Goal: Navigation & Orientation: Find specific page/section

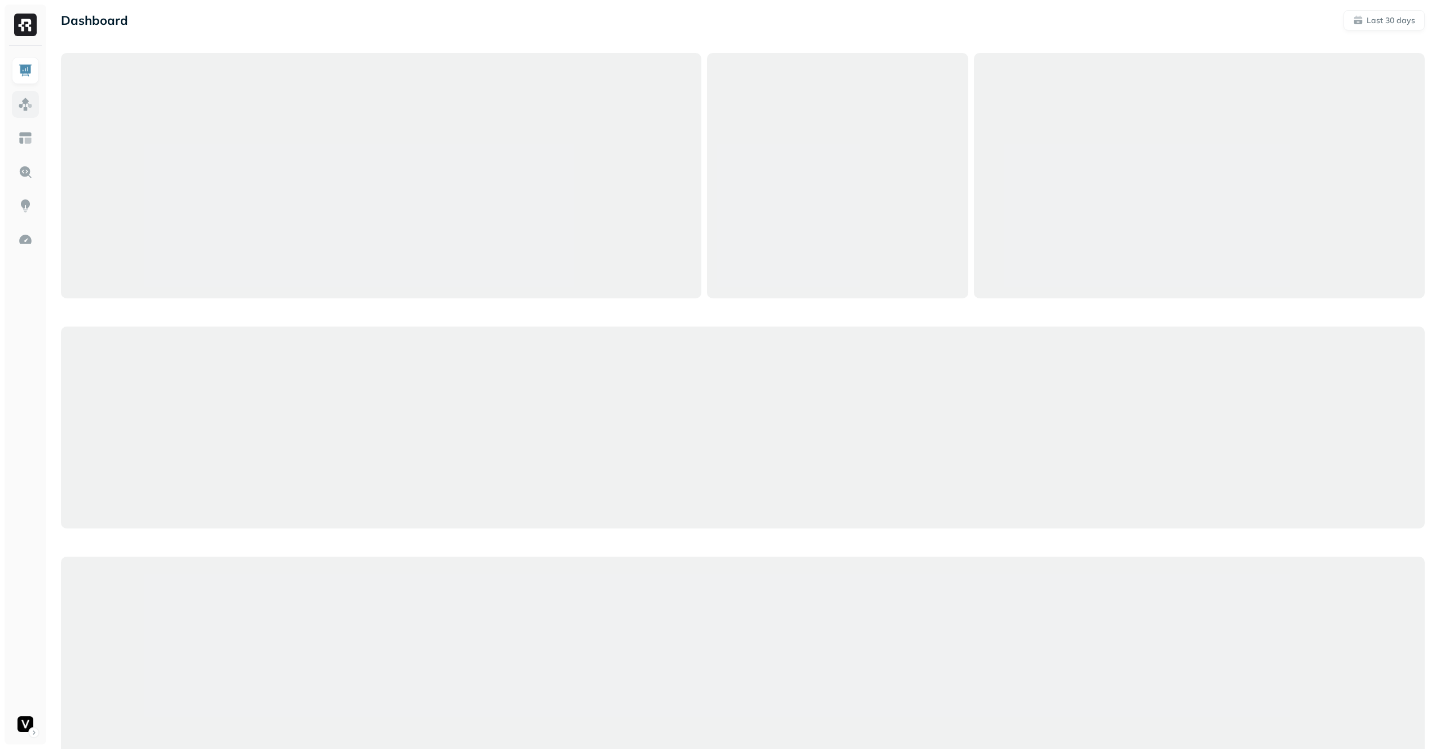
click at [17, 106] on link at bounding box center [25, 104] width 27 height 27
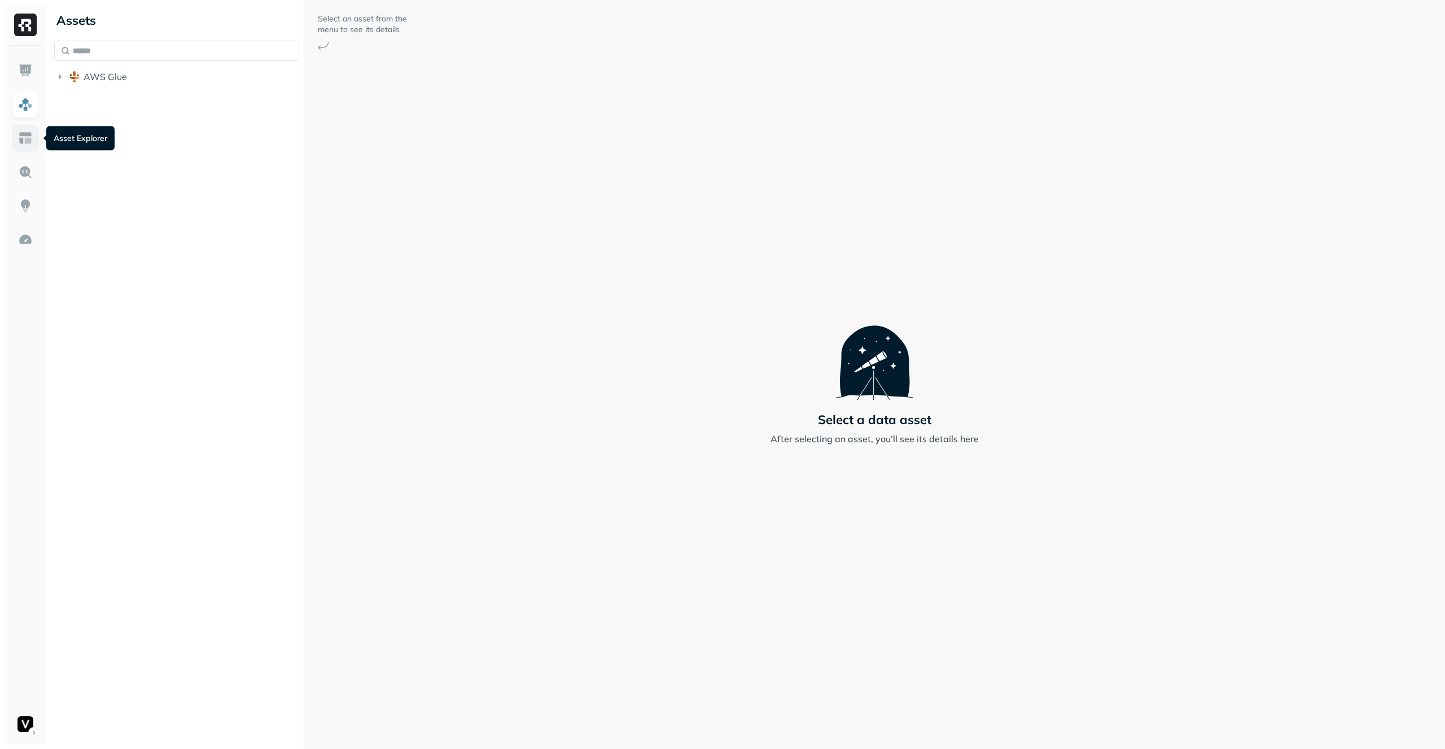
click at [16, 144] on link at bounding box center [25, 138] width 27 height 27
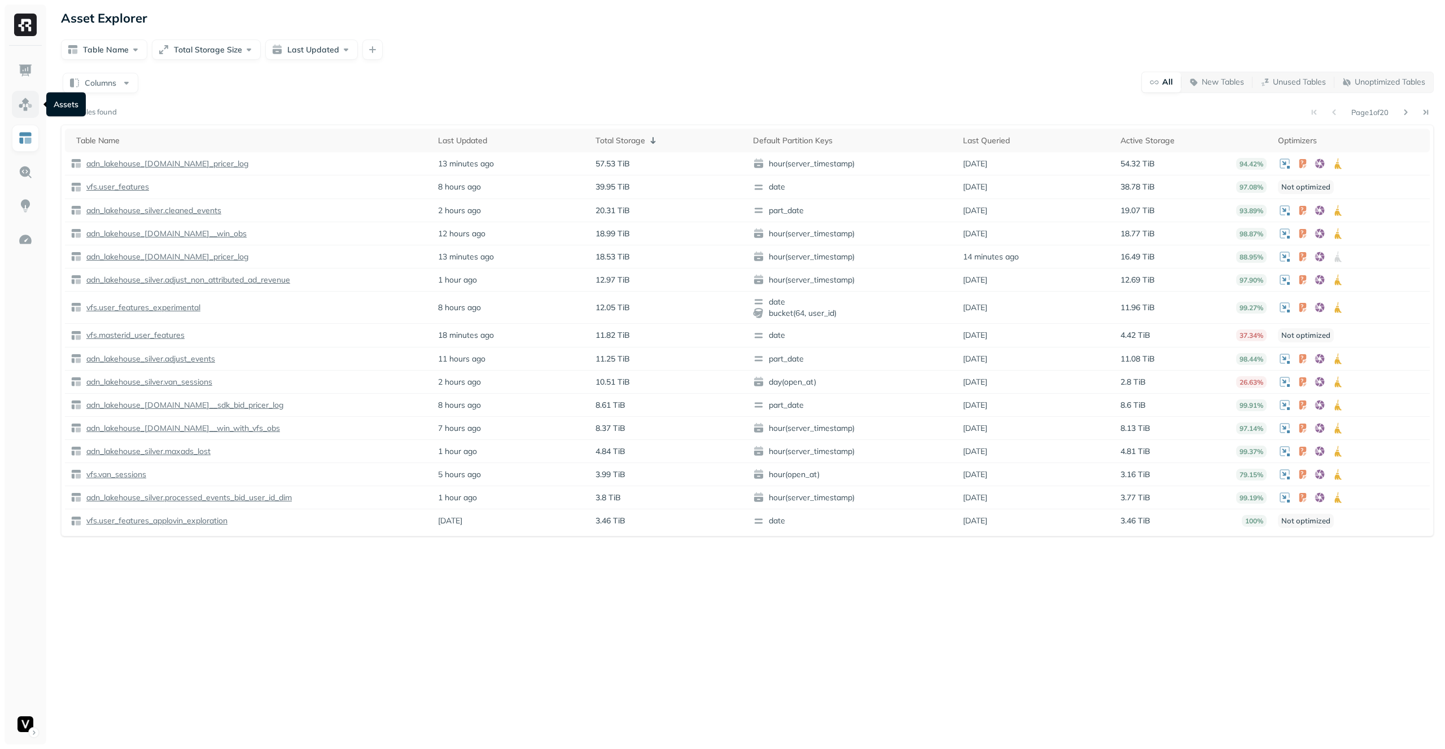
click at [34, 101] on link at bounding box center [25, 104] width 27 height 27
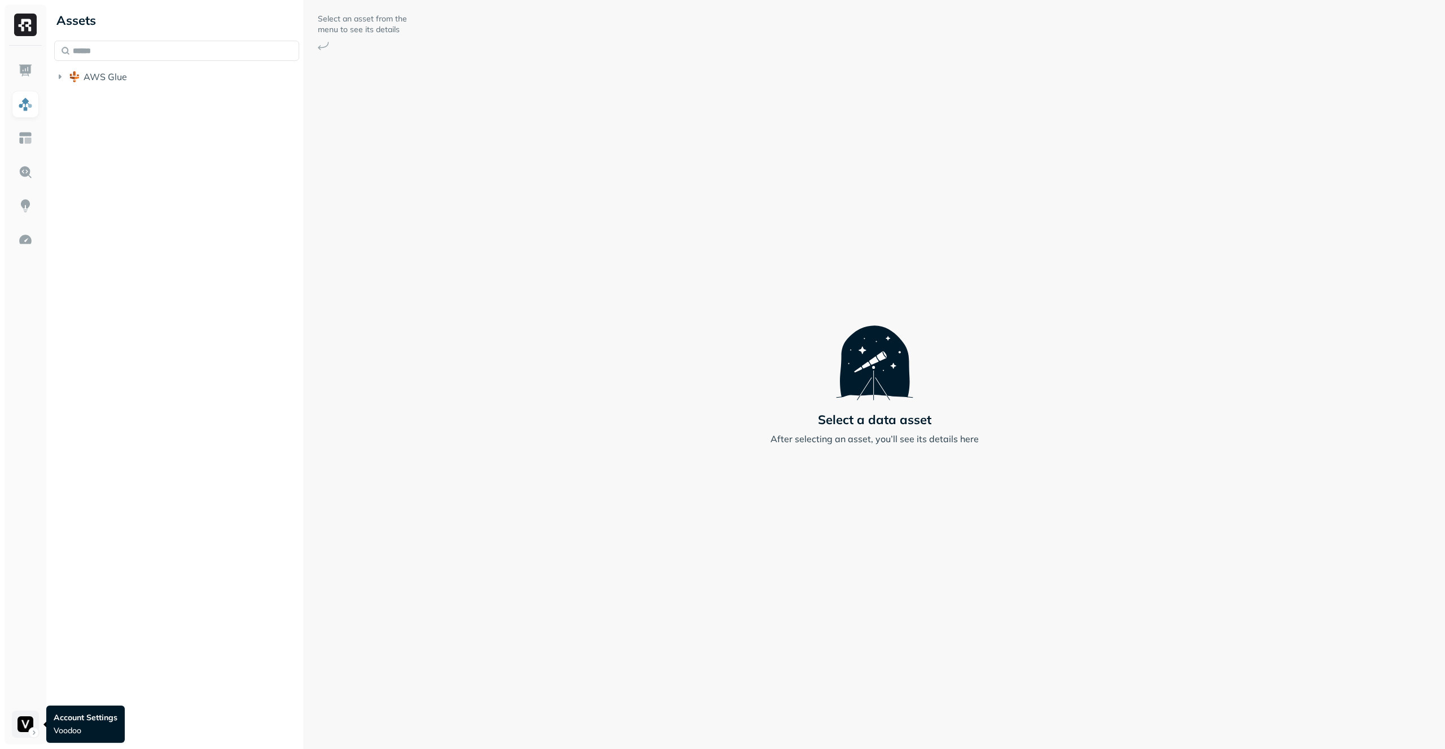
click at [22, 724] on html "Assets AWS Glue Select an asset from the menu to see its details Select a data …" at bounding box center [722, 374] width 1445 height 749
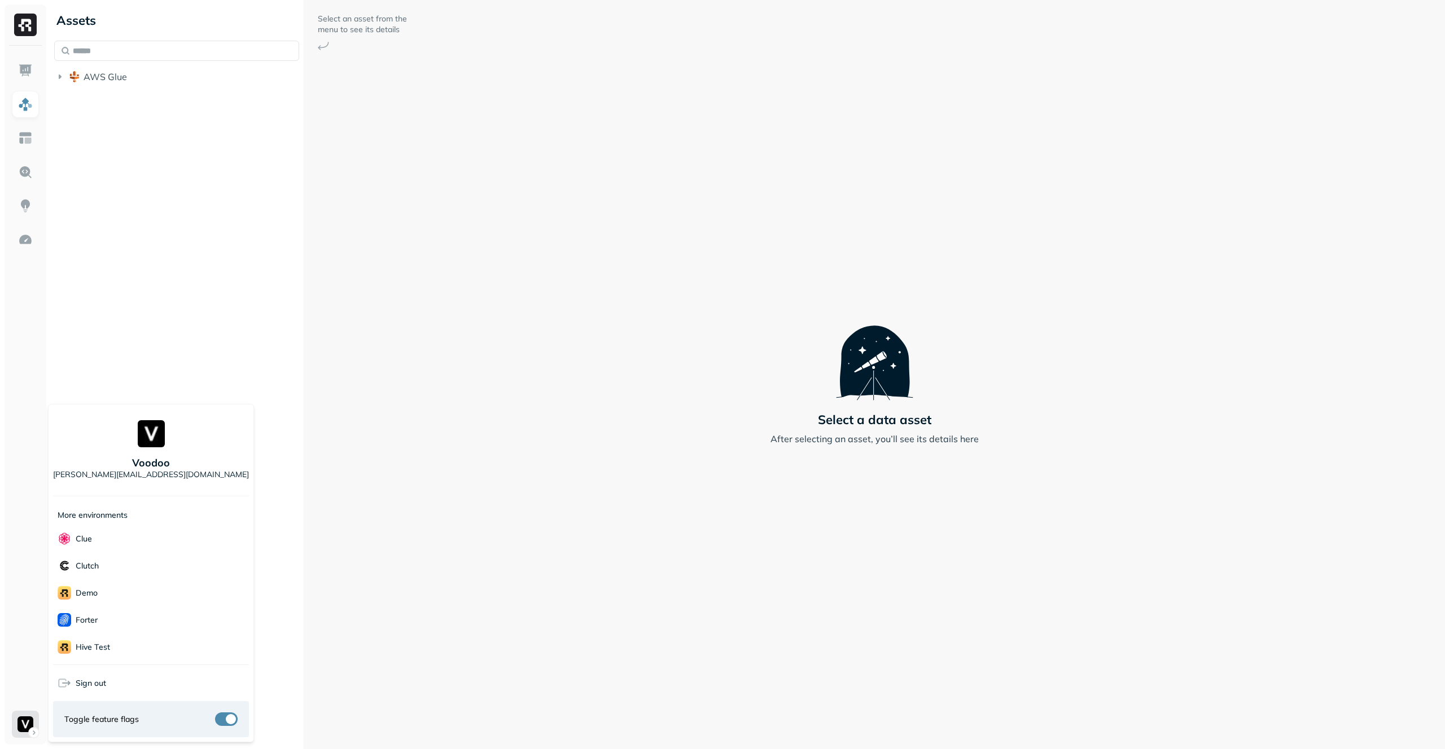
scroll to position [163, 0]
click at [156, 616] on div "Terminal" at bounding box center [151, 619] width 196 height 27
